Goal: Obtain resource: Obtain resource

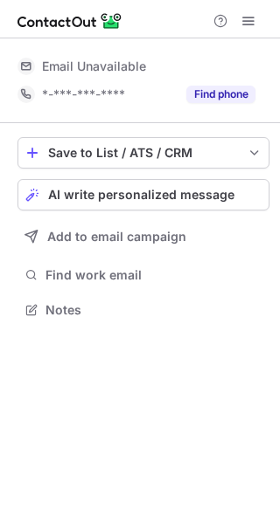
scroll to position [9, 9]
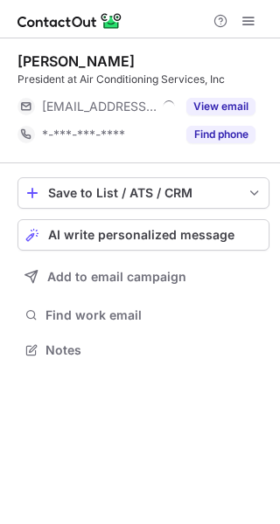
scroll to position [9, 9]
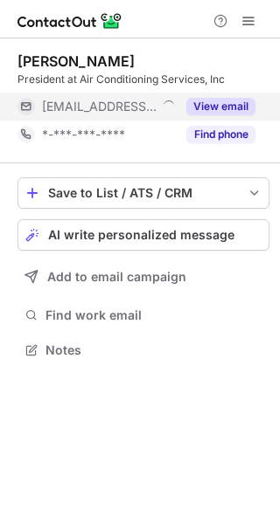
click at [215, 106] on button "View email" at bounding box center [220, 106] width 69 height 17
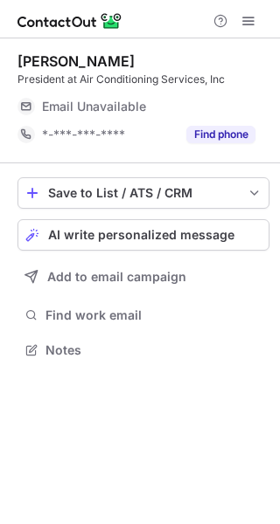
scroll to position [337, 280]
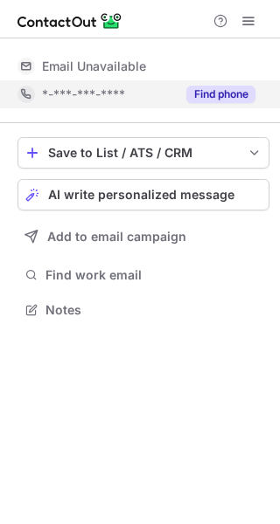
scroll to position [297, 280]
